Goal: Task Accomplishment & Management: Manage account settings

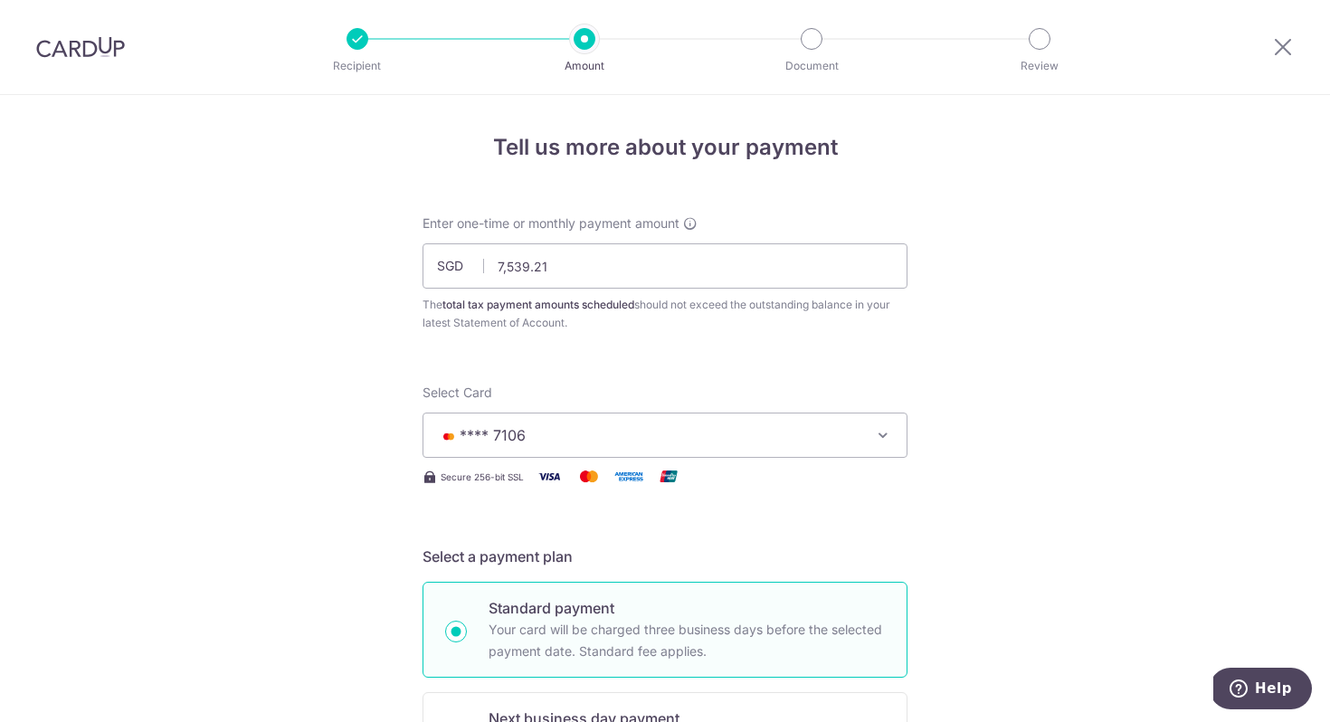
scroll to position [1127, 0]
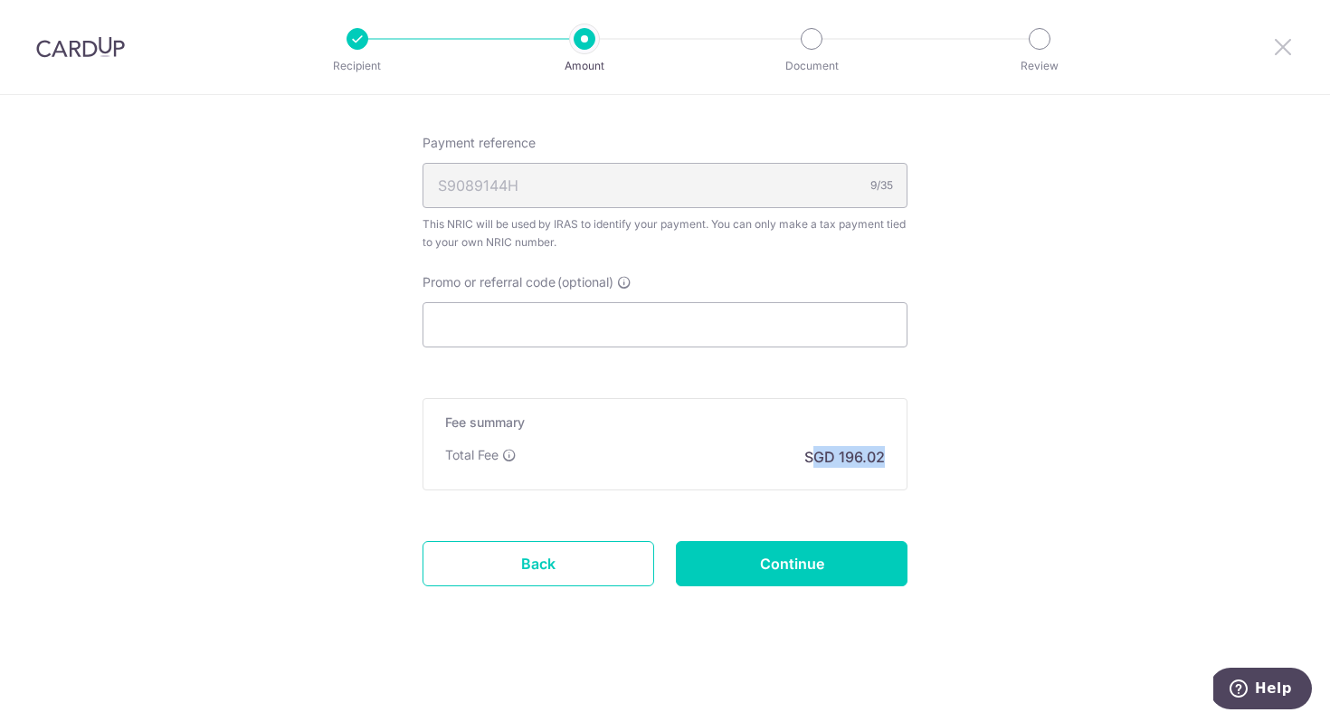
click at [1277, 48] on icon at bounding box center [1283, 46] width 22 height 23
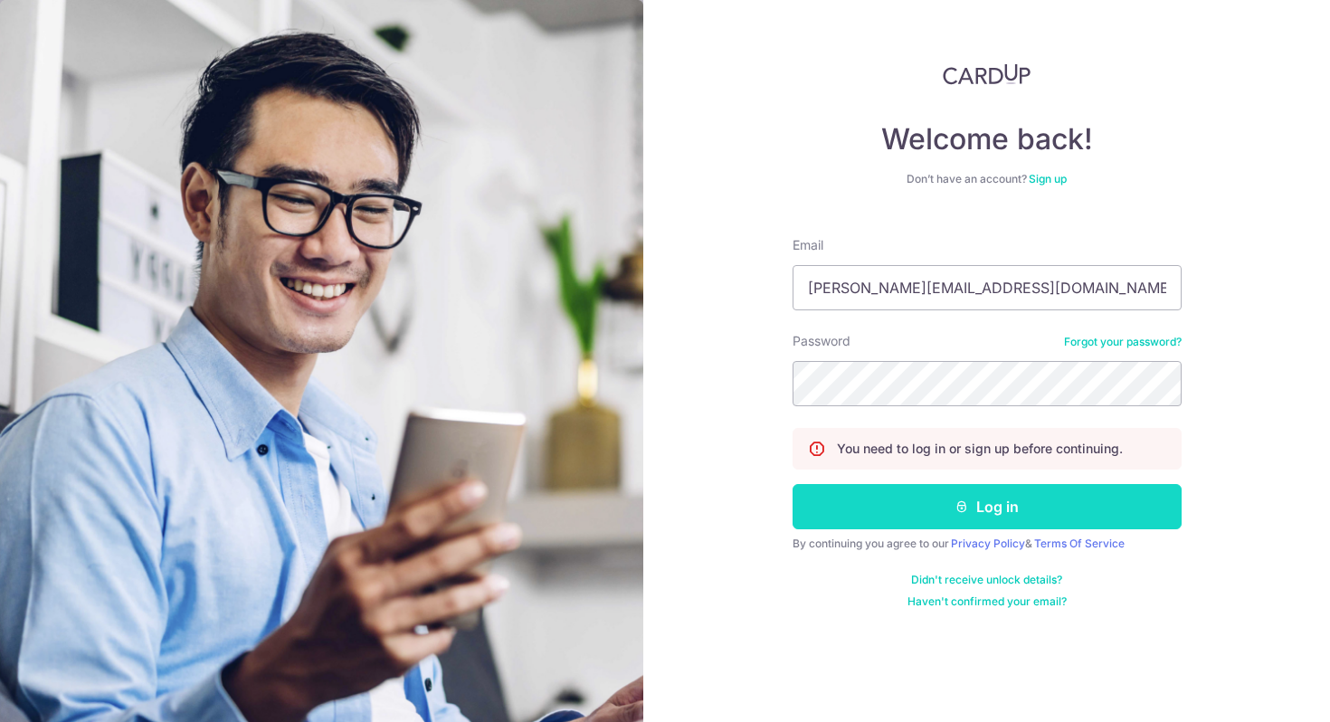
click at [943, 510] on button "Log in" at bounding box center [987, 506] width 389 height 45
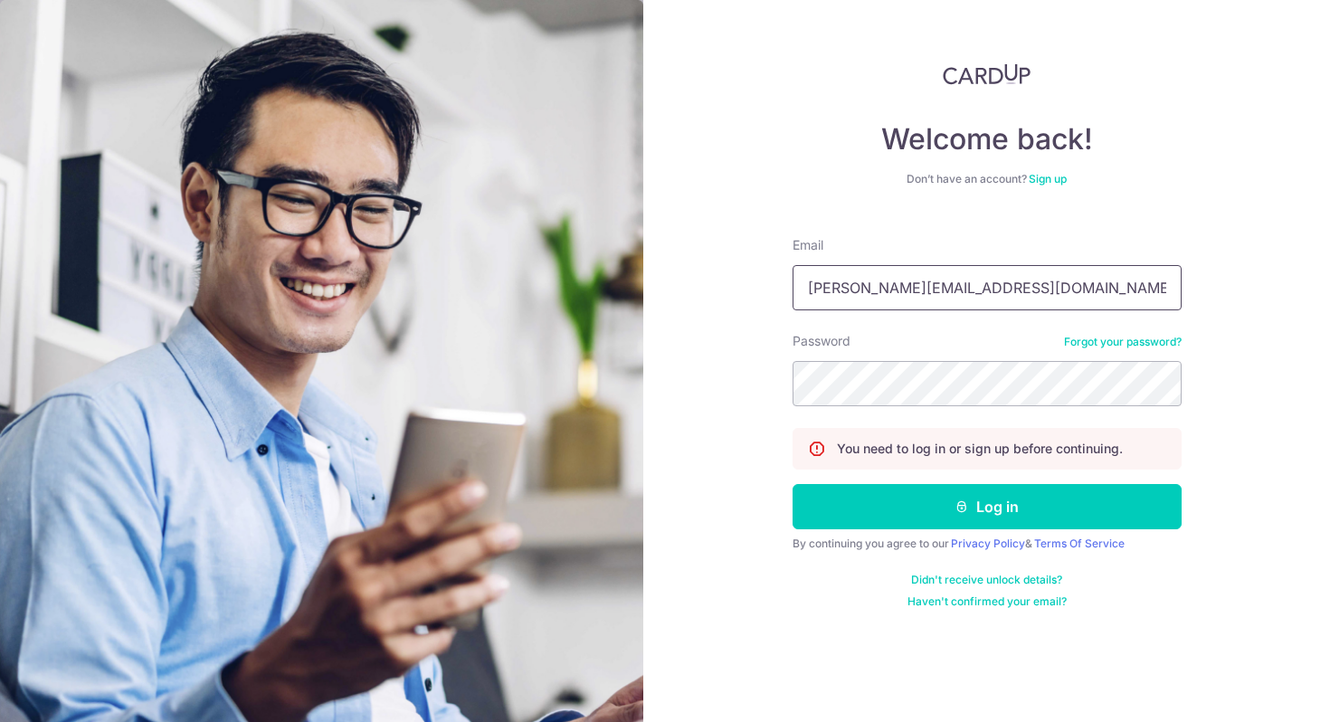
type input "[EMAIL_ADDRESS][DOMAIN_NAME]"
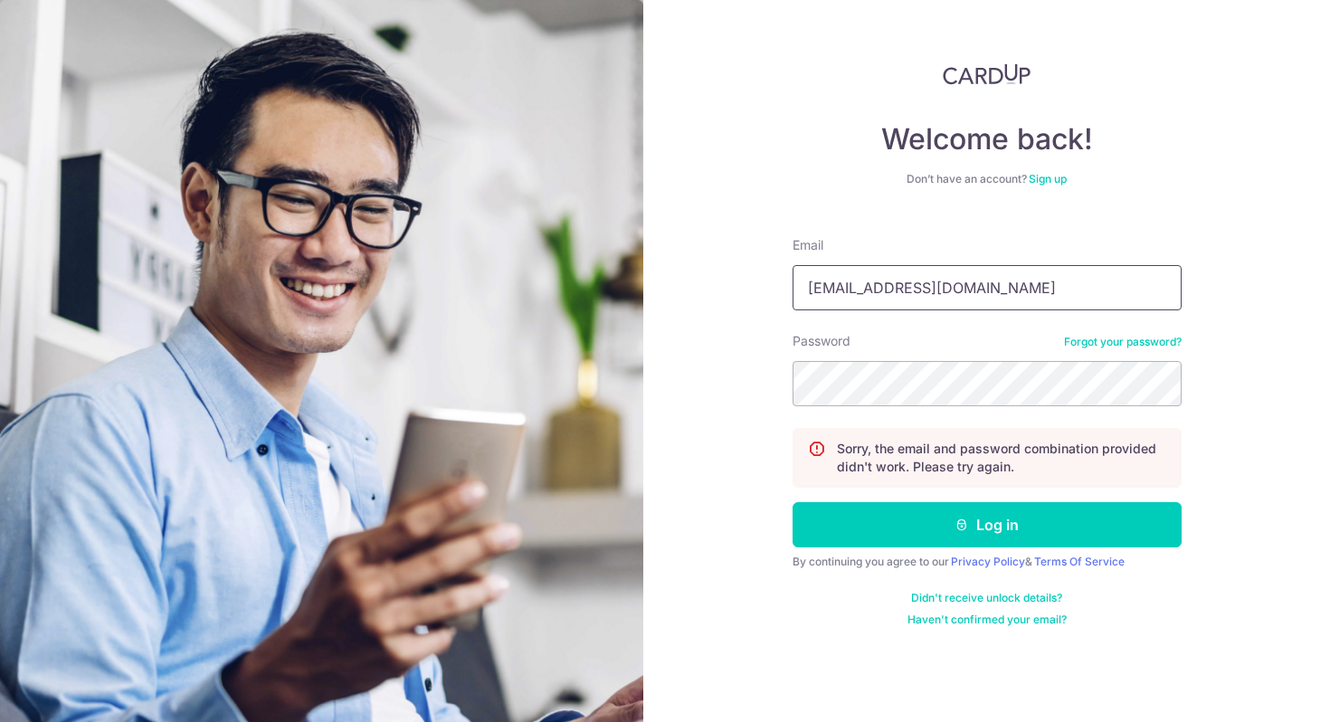
click at [960, 279] on input "[EMAIL_ADDRESS][DOMAIN_NAME]" at bounding box center [987, 287] width 389 height 45
type input "mavis.pbp@gmail.com"
click at [761, 352] on div "Welcome back! Don’t have an account? Sign up Email mavis.pbp@gmail.com Password…" at bounding box center [986, 361] width 687 height 722
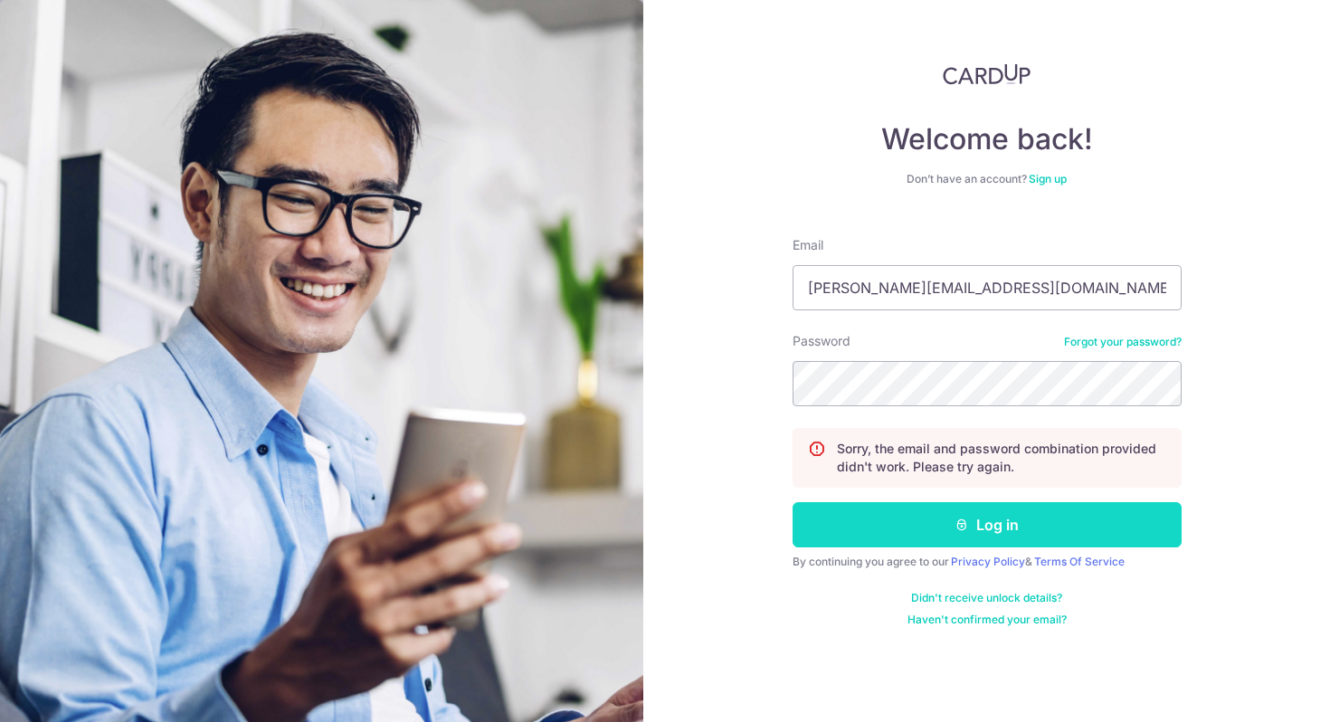
click at [934, 523] on button "Log in" at bounding box center [987, 524] width 389 height 45
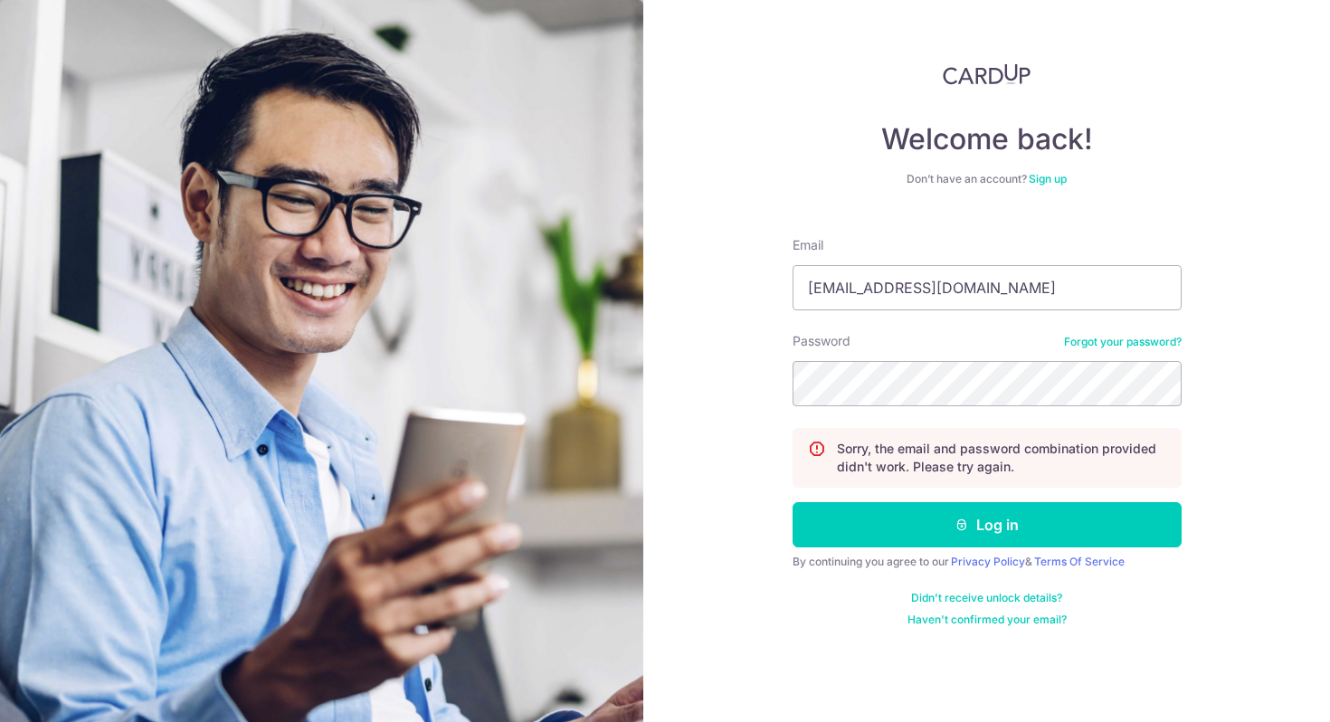
click at [905, 324] on form "Email jurichai10@gmail.com Password Forgot your password? Sorry, the email and …" at bounding box center [987, 425] width 389 height 404
click at [912, 307] on input "[EMAIL_ADDRESS][DOMAIN_NAME]" at bounding box center [987, 287] width 389 height 45
type input "[PERSON_NAME][EMAIL_ADDRESS][DOMAIN_NAME]"
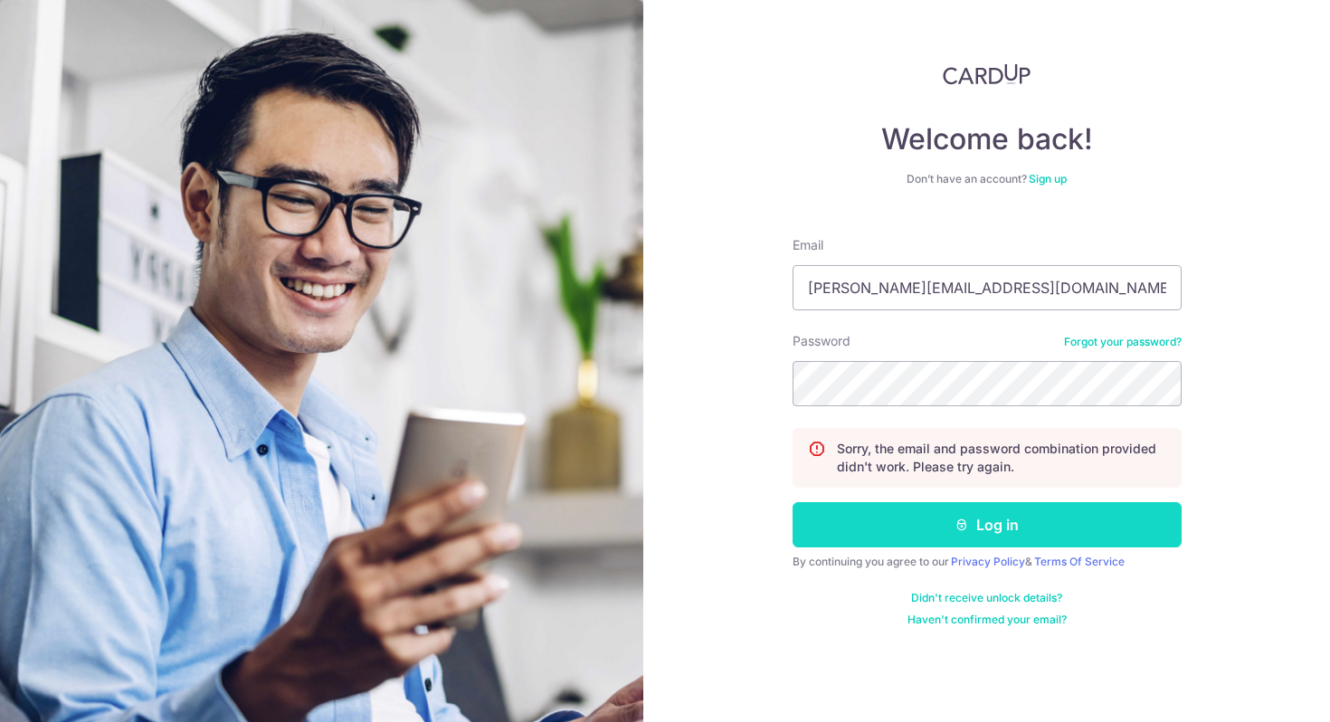
click at [1001, 530] on button "Log in" at bounding box center [987, 524] width 389 height 45
type input "[EMAIL_ADDRESS][DOMAIN_NAME]"
click at [954, 514] on button "Log in" at bounding box center [987, 524] width 389 height 45
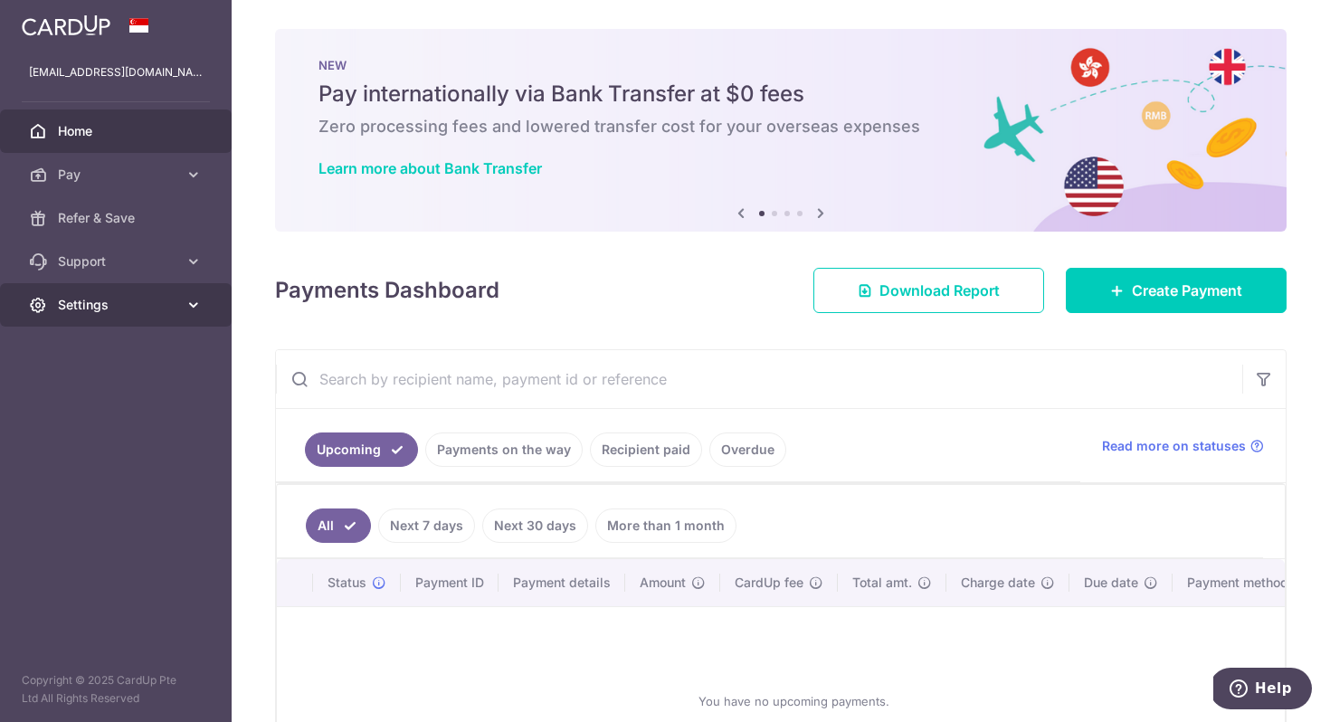
click at [115, 309] on span "Settings" at bounding box center [117, 305] width 119 height 18
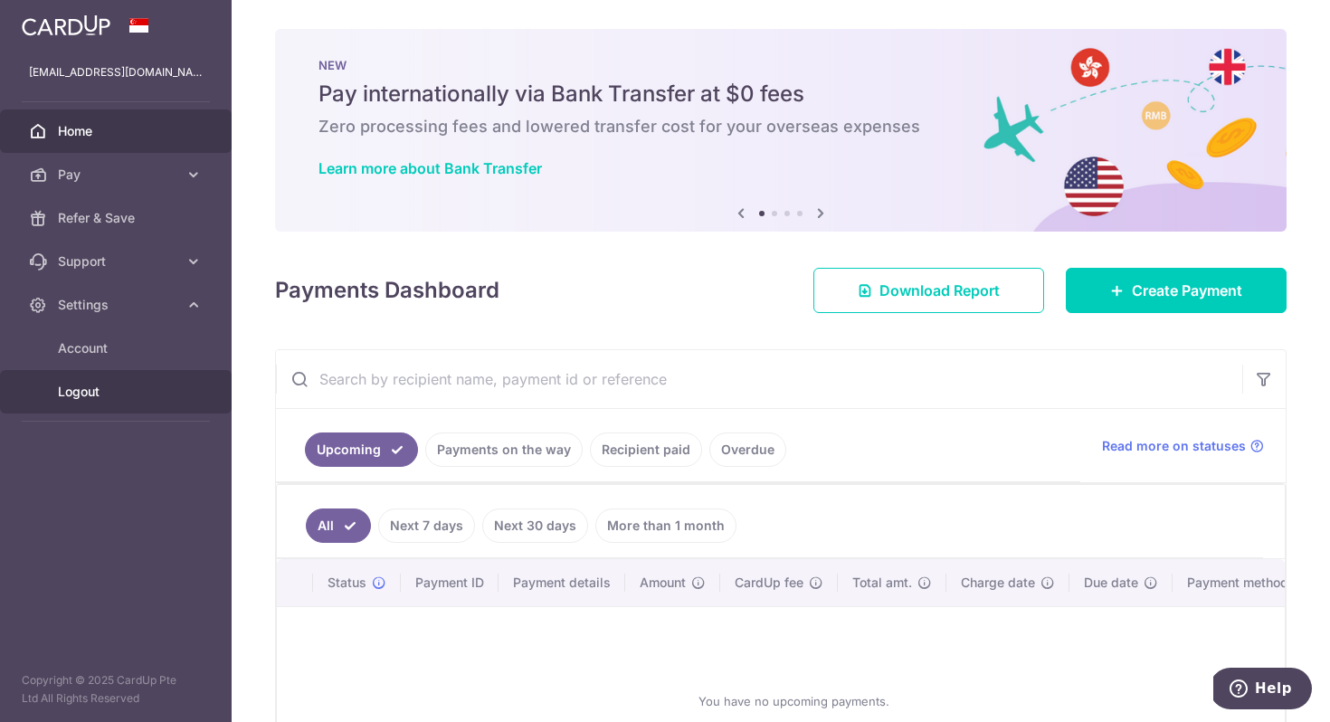
click at [86, 392] on span "Logout" at bounding box center [117, 392] width 119 height 18
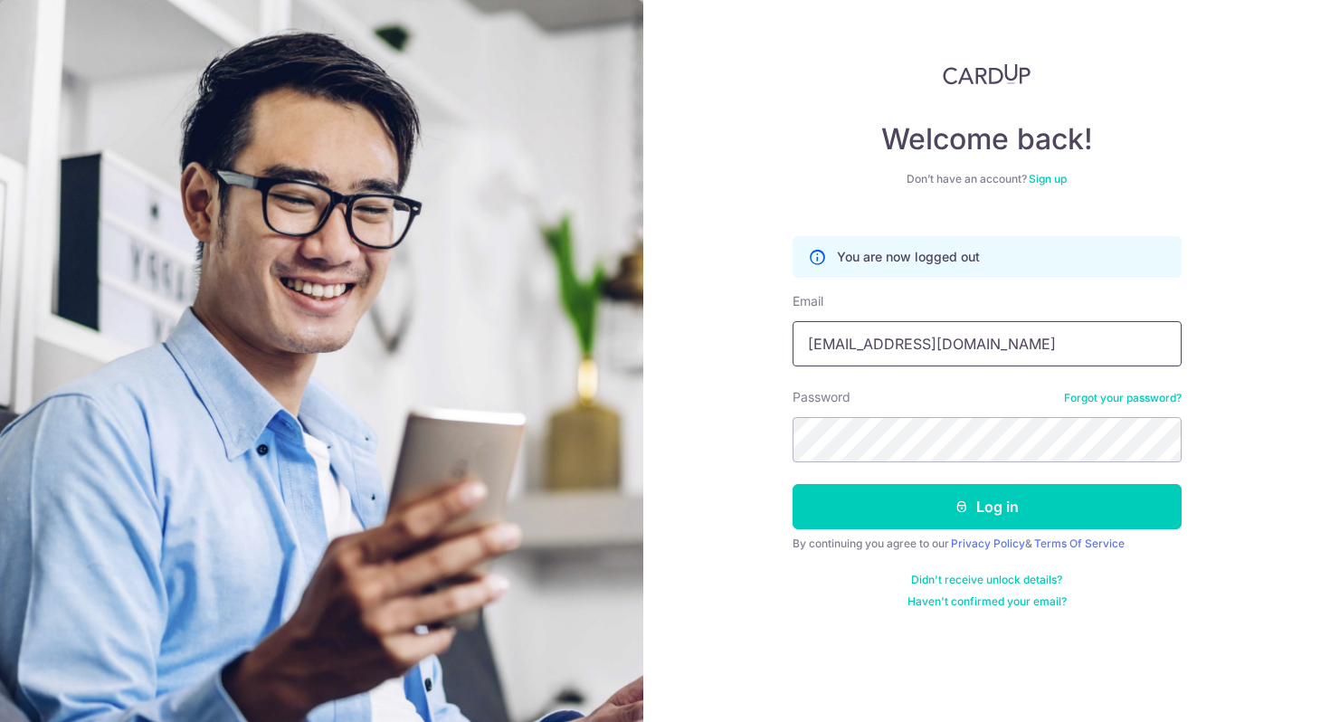
click at [949, 352] on input "[EMAIL_ADDRESS][DOMAIN_NAME]" at bounding box center [987, 343] width 389 height 45
type input "[PERSON_NAME][EMAIL_ADDRESS][DOMAIN_NAME]"
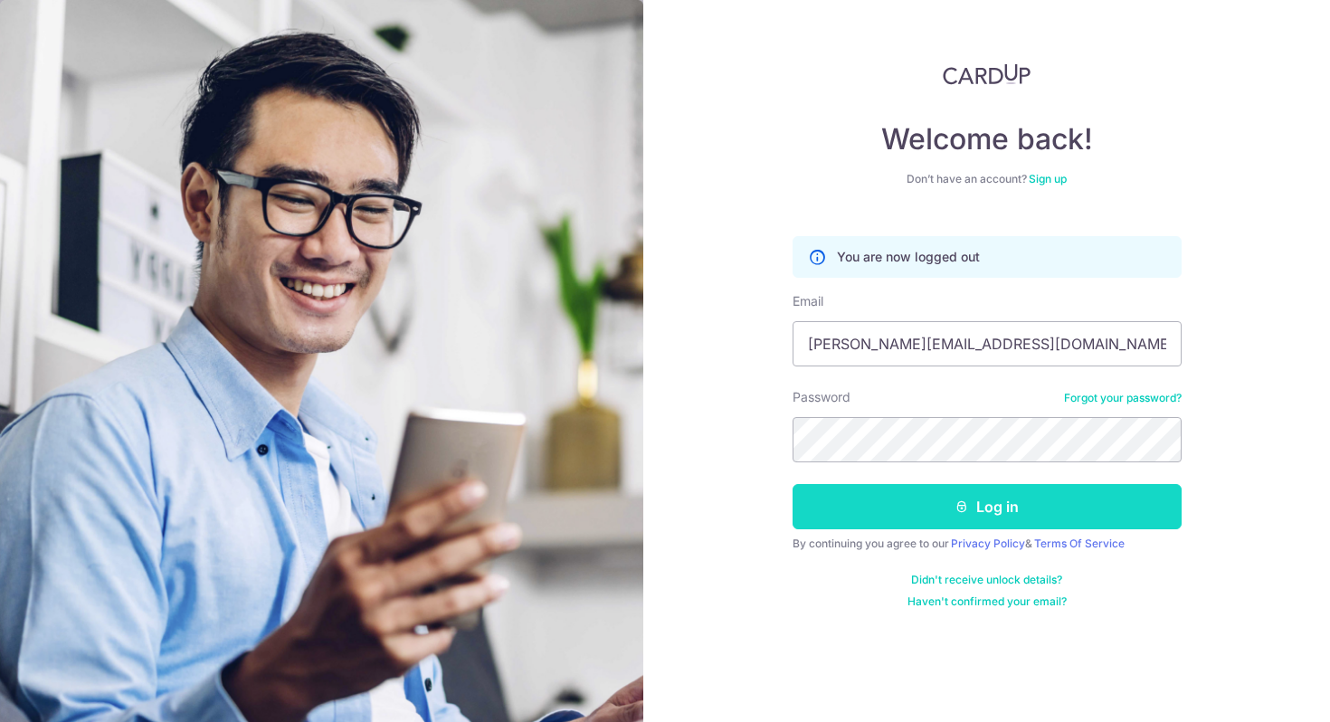
click at [852, 509] on button "Log in" at bounding box center [987, 506] width 389 height 45
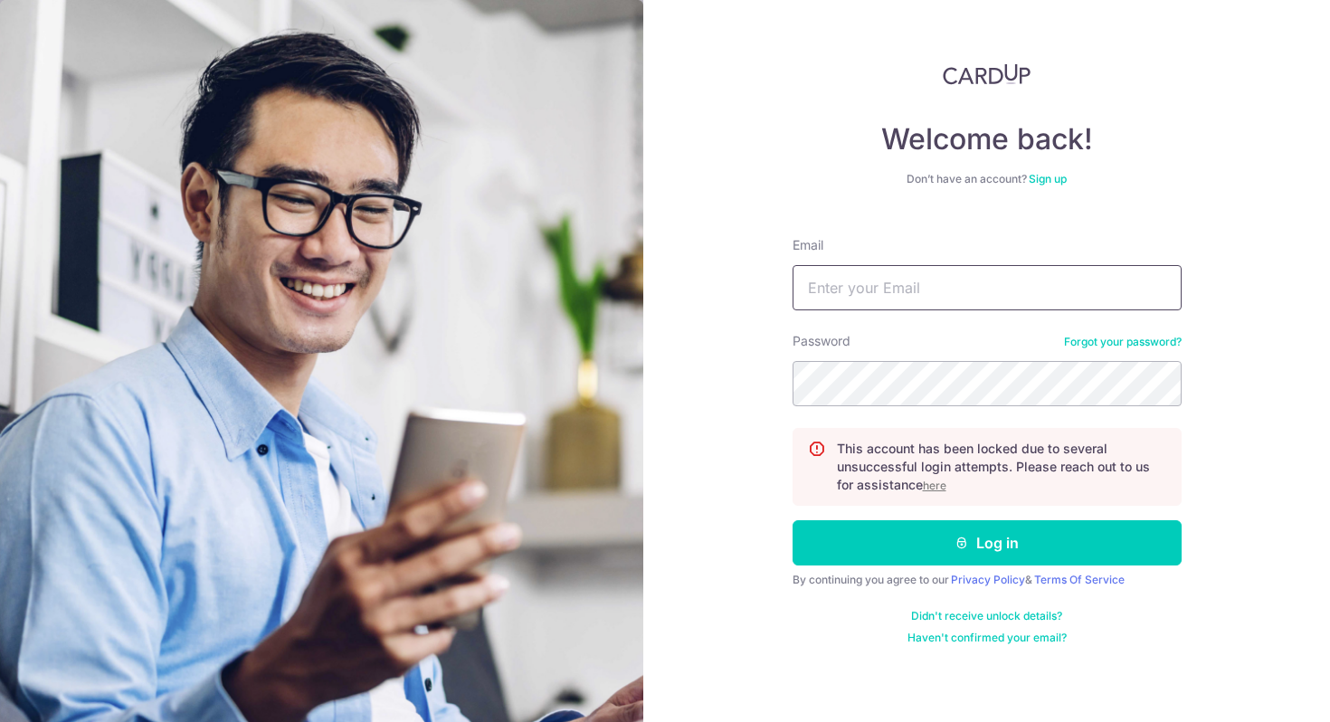
type input "[EMAIL_ADDRESS][DOMAIN_NAME]"
click at [938, 485] on u "here" at bounding box center [935, 486] width 24 height 14
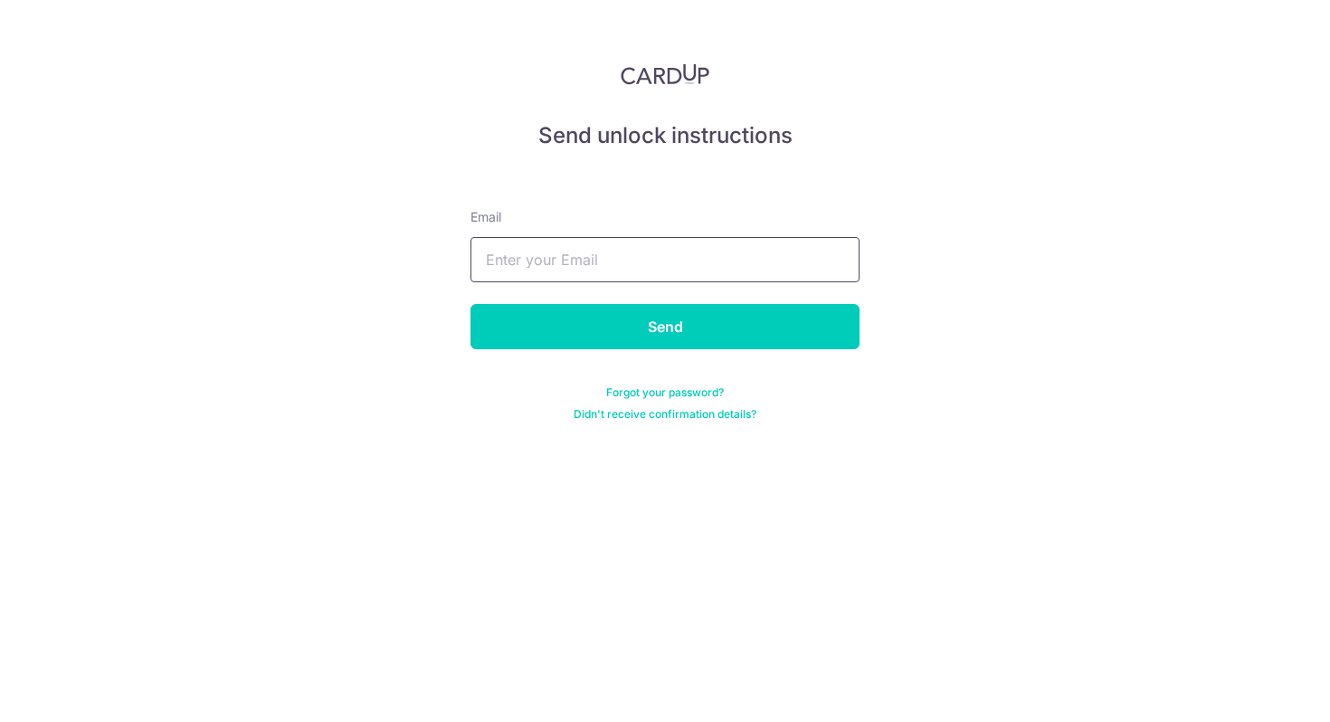
click at [610, 266] on input "text" at bounding box center [665, 259] width 389 height 45
click at [1038, 269] on div "Send unlock instructions Email Send Forgot your password? Didn't receive confir…" at bounding box center [665, 361] width 1330 height 722
click at [679, 263] on input "text" at bounding box center [665, 259] width 389 height 45
type input "[PERSON_NAME][EMAIL_ADDRESS][DOMAIN_NAME]"
click at [886, 230] on div "Send unlock instructions Email mavis.pbp@gmail.com Send Forgot your password? D…" at bounding box center [665, 361] width 1330 height 722
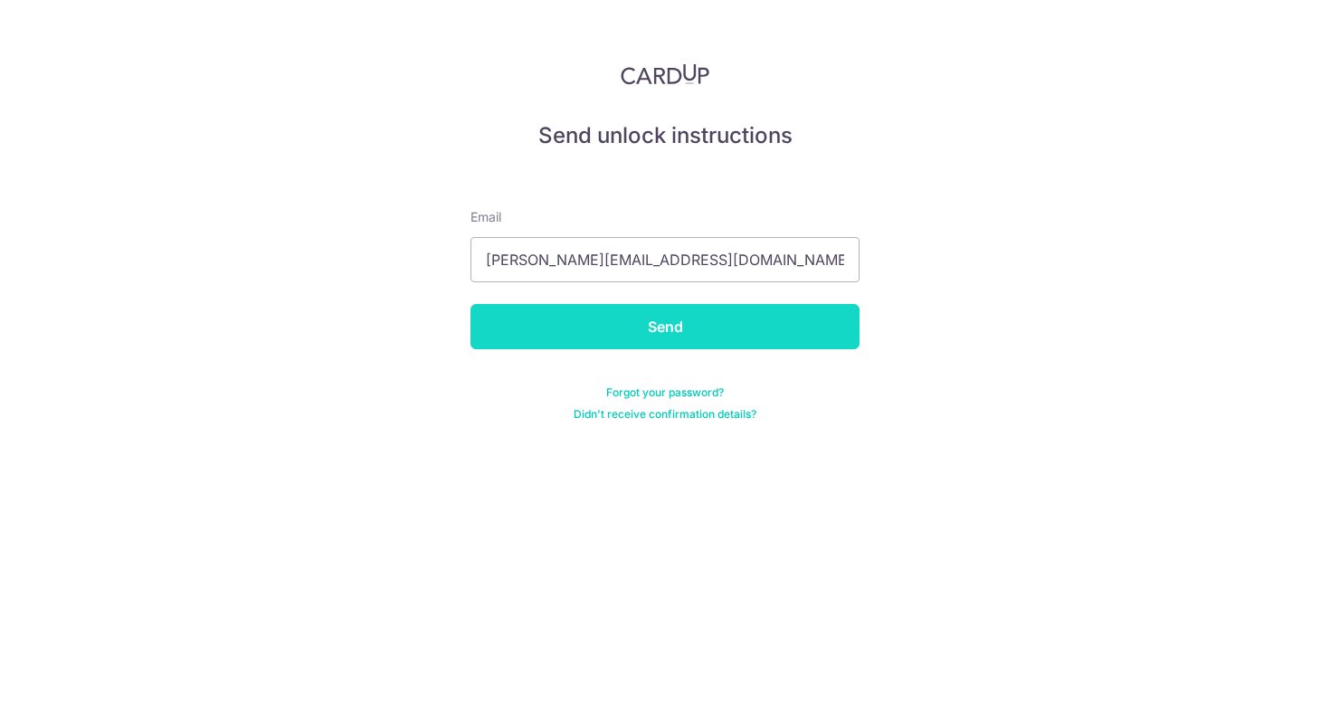
click at [564, 327] on input "Send" at bounding box center [665, 326] width 389 height 45
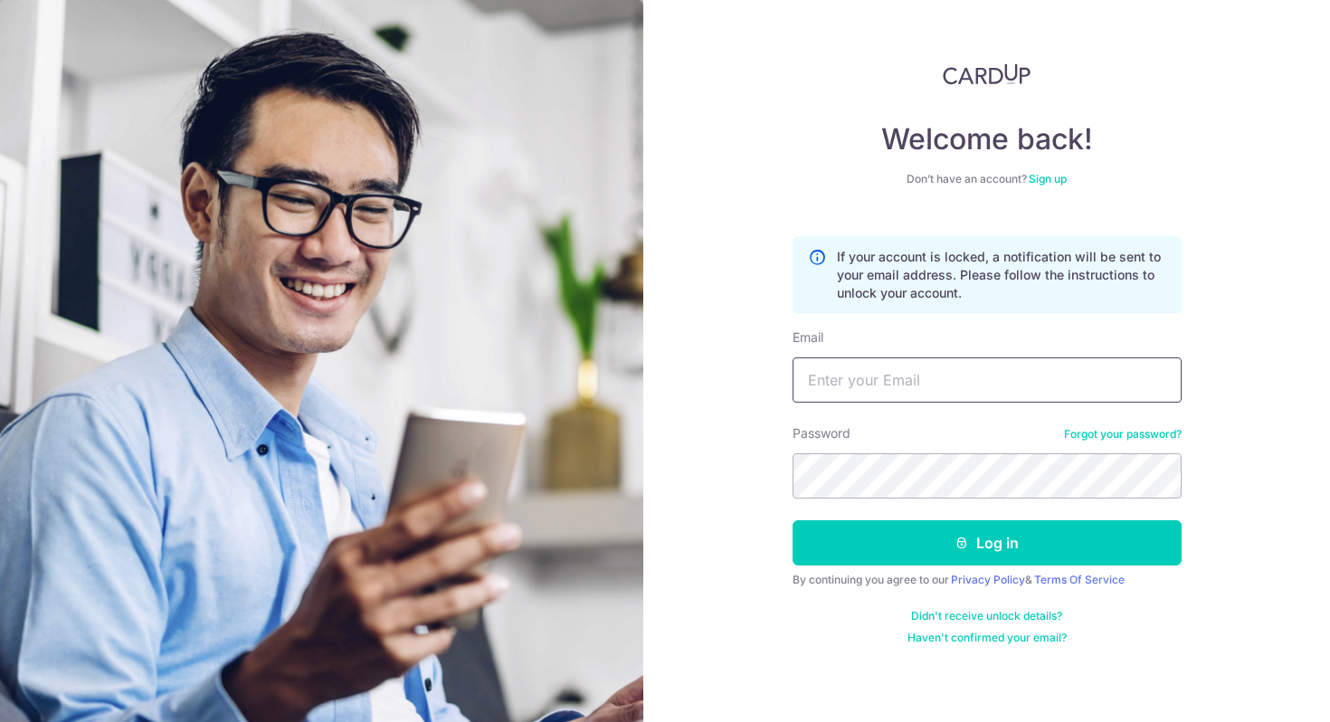
type input "[EMAIL_ADDRESS][DOMAIN_NAME]"
click at [922, 384] on input "[EMAIL_ADDRESS][DOMAIN_NAME]" at bounding box center [987, 379] width 389 height 45
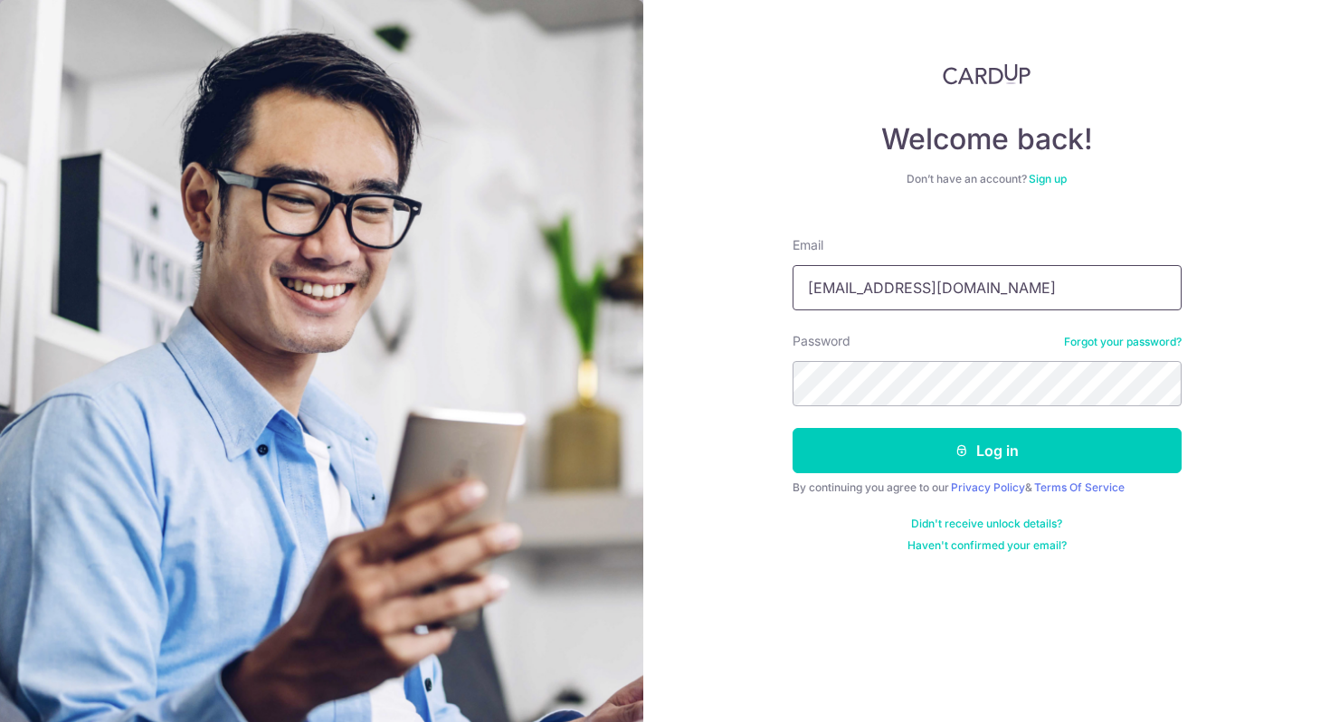
click at [961, 297] on input "[EMAIL_ADDRESS][DOMAIN_NAME]" at bounding box center [987, 287] width 389 height 45
type input "[PERSON_NAME][EMAIL_ADDRESS][DOMAIN_NAME]"
click at [719, 373] on div "Welcome back! Don’t have an account? Sign up Email [PERSON_NAME][EMAIL_ADDRESS]…" at bounding box center [986, 361] width 687 height 722
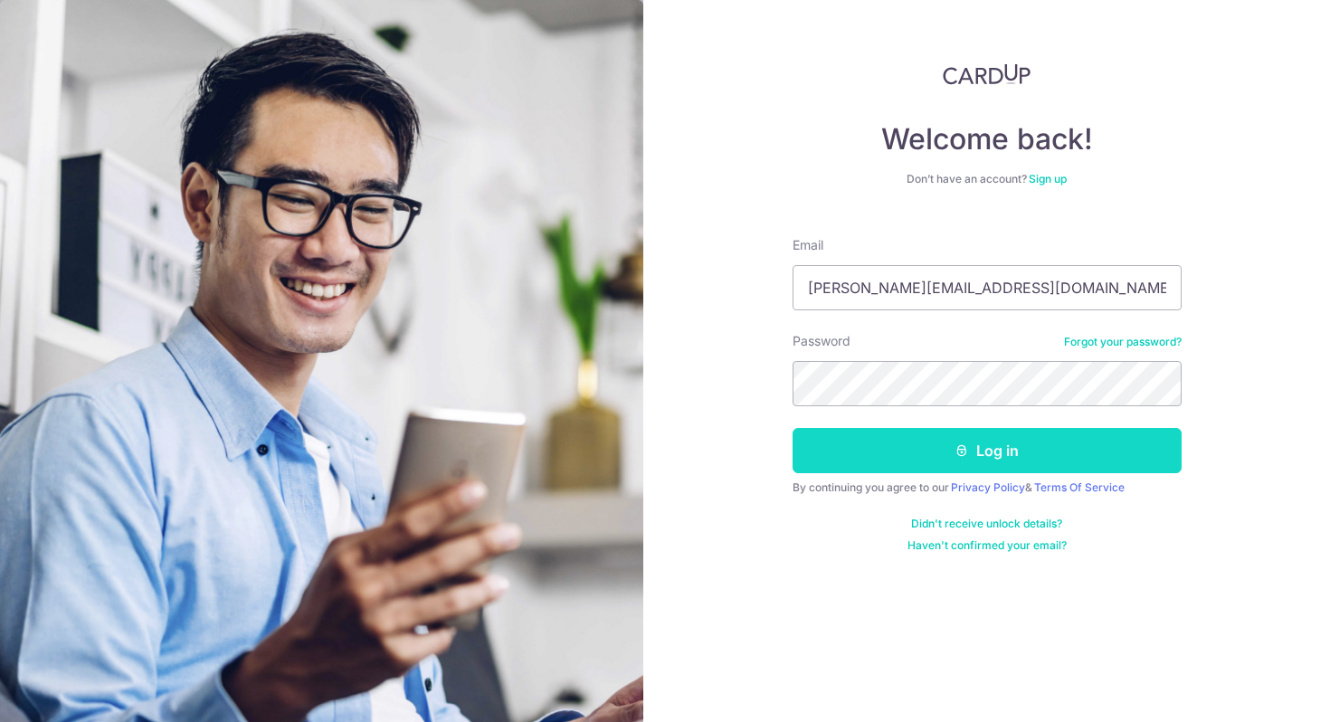
click at [920, 454] on button "Log in" at bounding box center [987, 450] width 389 height 45
